Goal: Information Seeking & Learning: Learn about a topic

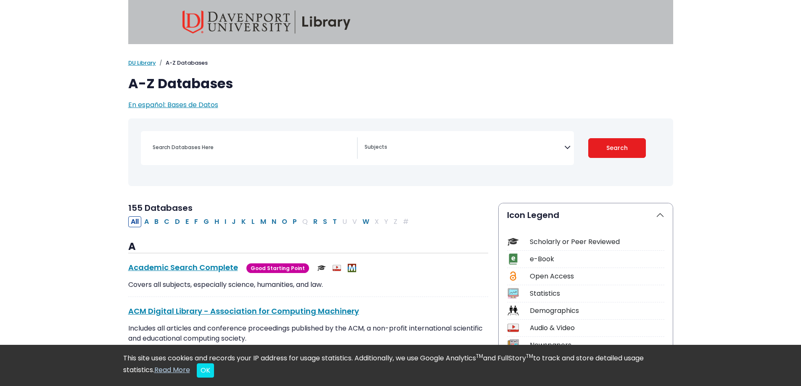
select select "Database Subject Filter"
click at [245, 153] on input "Search database by title or keyword" at bounding box center [252, 147] width 209 height 12
paste input "Technology - causes and effects on life, work, social skills, teenagers, childh…"
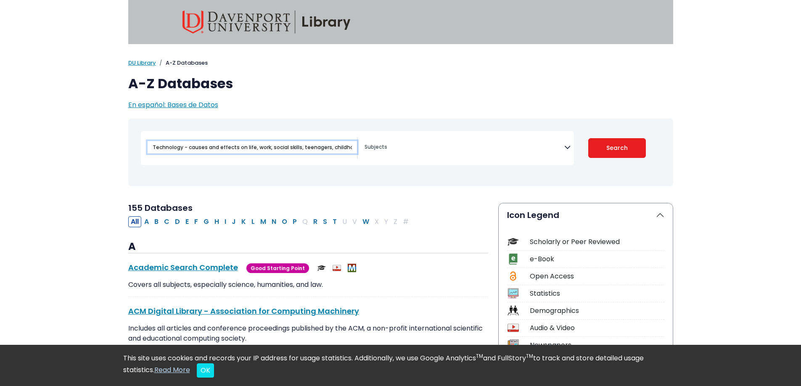
scroll to position [0, 43]
type input "Technology - causes and effects on life, work, social skills, teenagers, childh…"
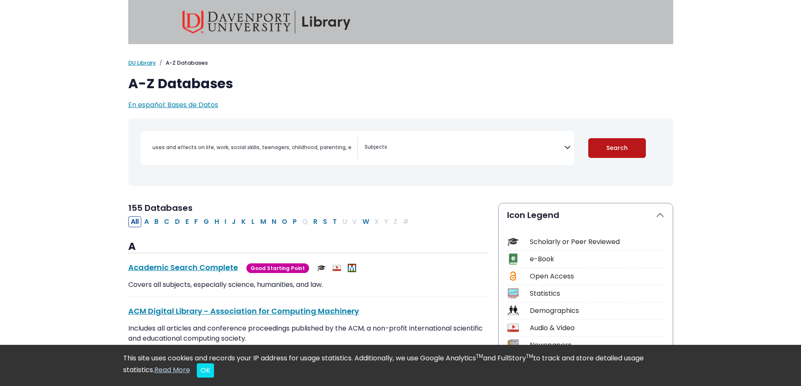
scroll to position [0, 0]
click at [612, 148] on button "Search" at bounding box center [617, 148] width 58 height 20
select select "Database Subject Filter"
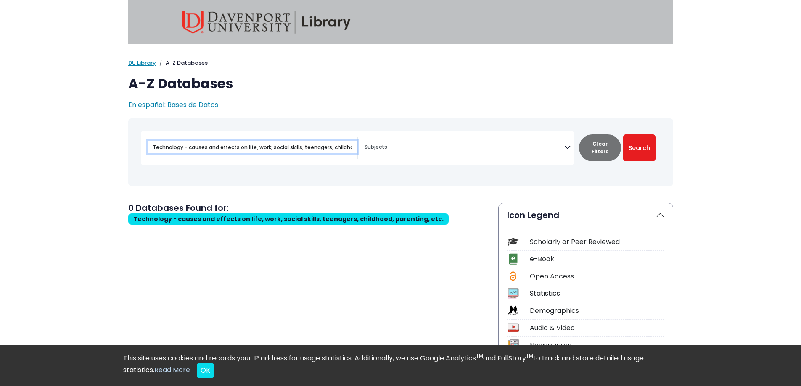
drag, startPoint x: 352, startPoint y: 145, endPoint x: 129, endPoint y: 151, distance: 222.4
click at [127, 150] on div "Toggle search filters navigation [MEDICAL_DATA] Guide" at bounding box center [400, 159] width 555 height 80
type input "d, parenting, etc."
drag, startPoint x: 198, startPoint y: 148, endPoint x: 127, endPoint y: 163, distance: 73.4
click at [130, 157] on div "Toggle search filters navigation Travel" at bounding box center [400, 152] width 545 height 61
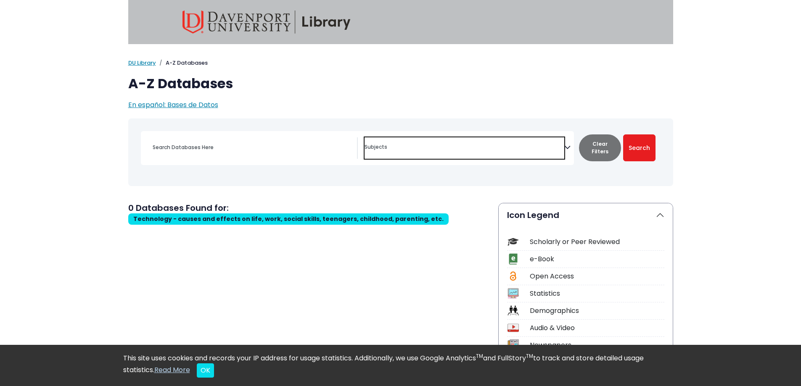
click at [403, 147] on textarea "Search" at bounding box center [464, 148] width 200 height 7
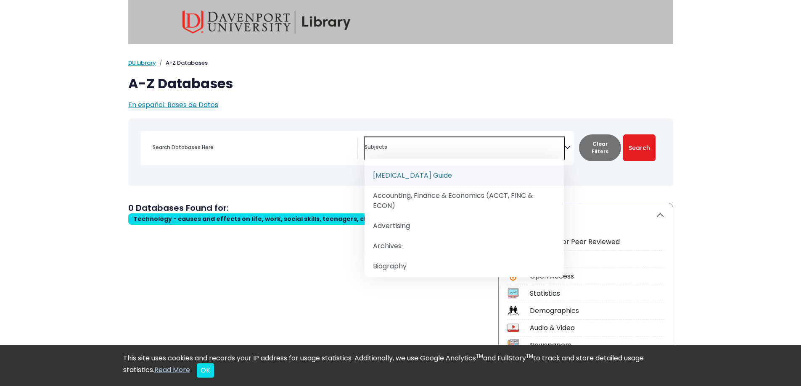
paste textarea "Technology - causes and effects on life, work, social skills, teenagers, childh…"
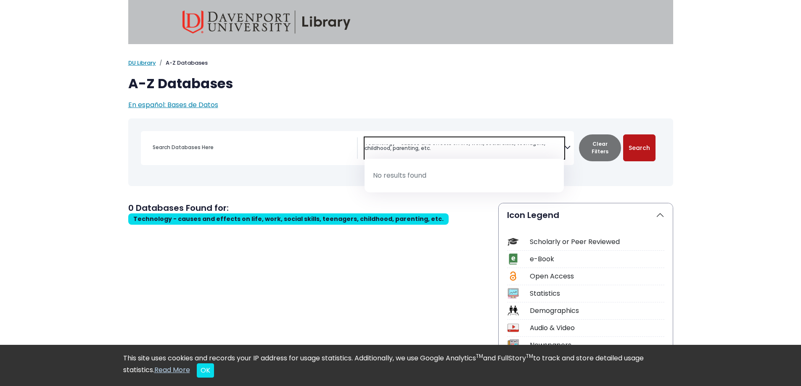
type textarea "Technology - causes and effects on life, work, social skills, teenagers, childh…"
click at [641, 147] on button "Search" at bounding box center [639, 147] width 32 height 27
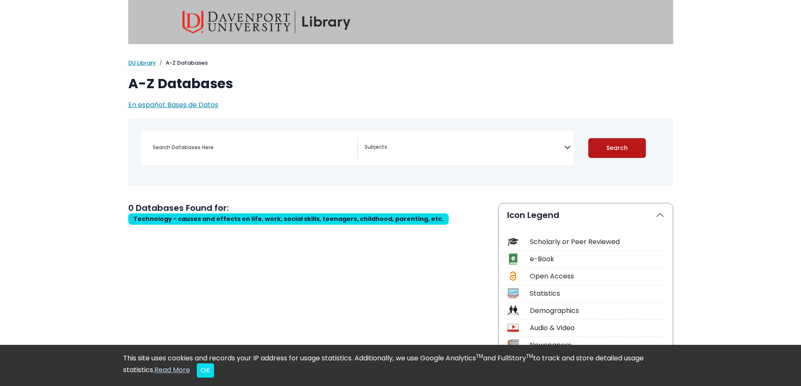
select select "Database Subject Filter"
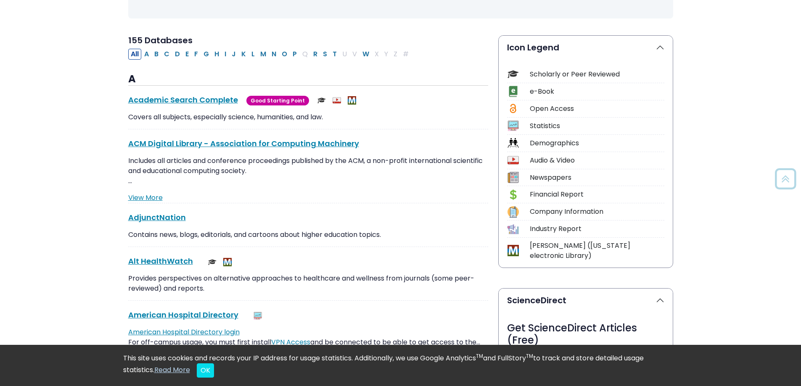
scroll to position [168, 0]
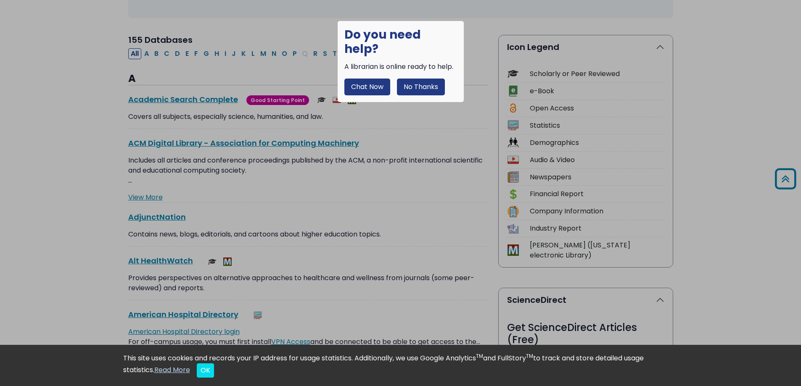
click at [414, 79] on button "No Thanks" at bounding box center [421, 87] width 48 height 17
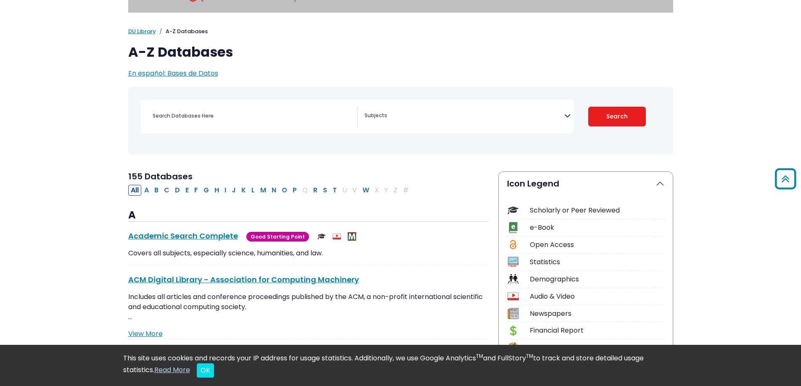
scroll to position [0, 0]
